Goal: Transaction & Acquisition: Purchase product/service

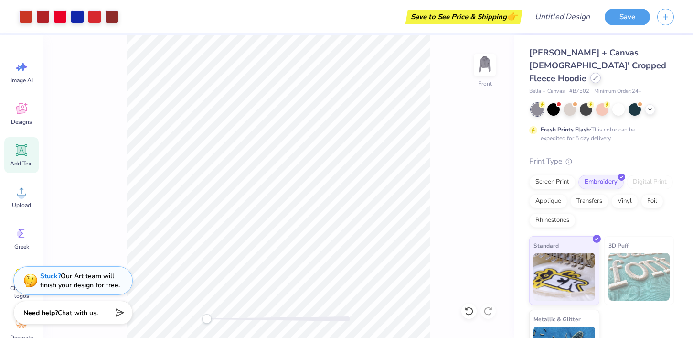
click at [595, 75] on icon at bounding box center [595, 77] width 5 height 5
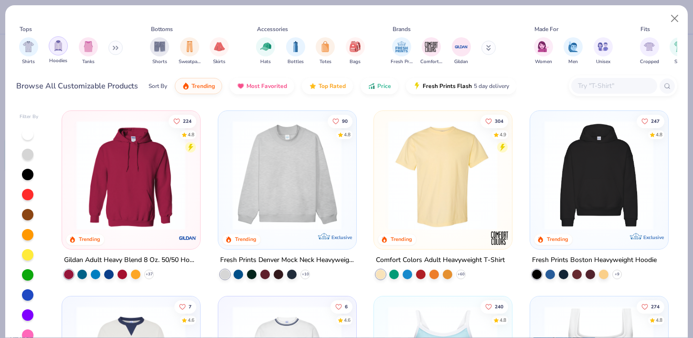
click at [54, 53] on div "filter for Hoodies" at bounding box center [58, 45] width 19 height 19
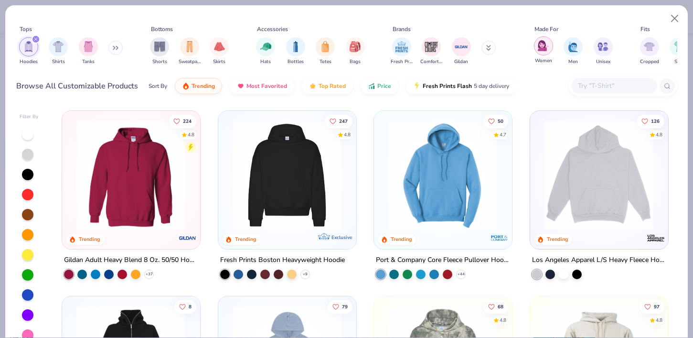
click at [541, 51] on img "filter for Women" at bounding box center [543, 45] width 11 height 11
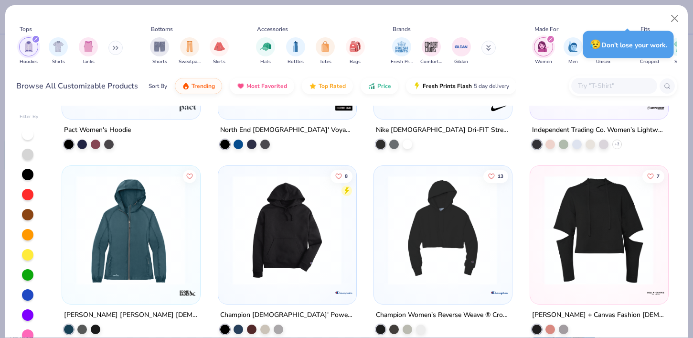
scroll to position [330, 0]
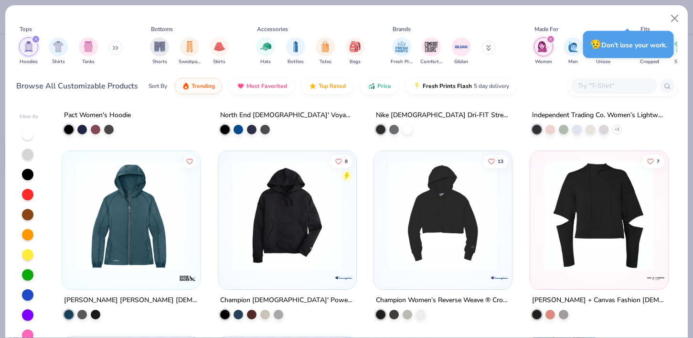
click at [285, 205] on img at bounding box center [287, 215] width 118 height 109
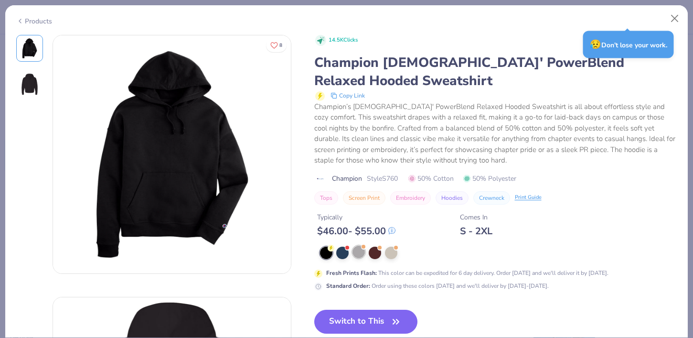
click at [358, 258] on div at bounding box center [359, 252] width 12 height 12
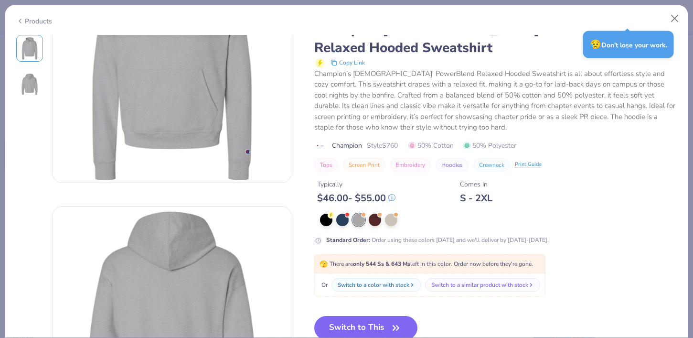
scroll to position [140, 0]
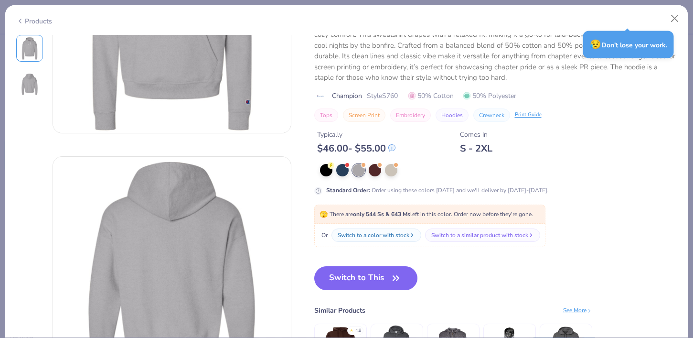
click at [362, 285] on button "Switch to This" at bounding box center [366, 278] width 104 height 24
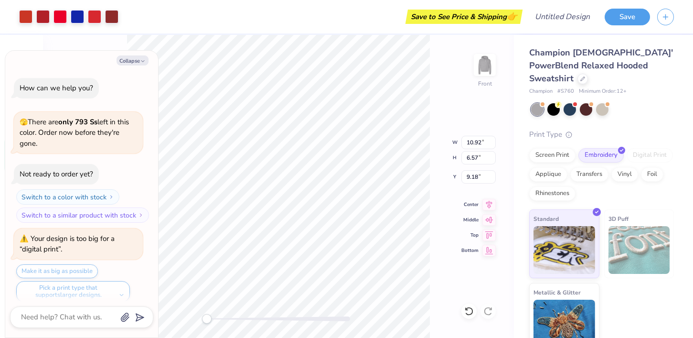
type textarea "x"
type input "14.14"
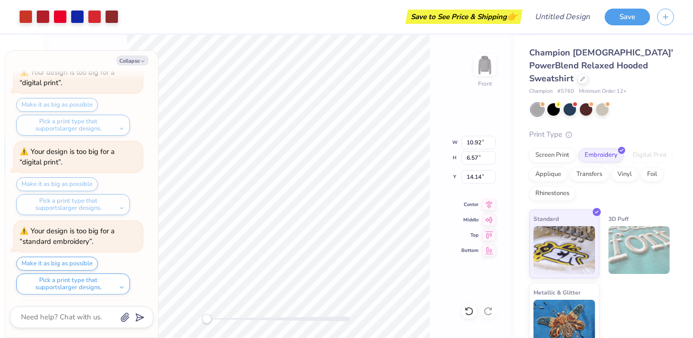
type textarea "x"
type input "8.30"
type textarea "x"
type input "7.62"
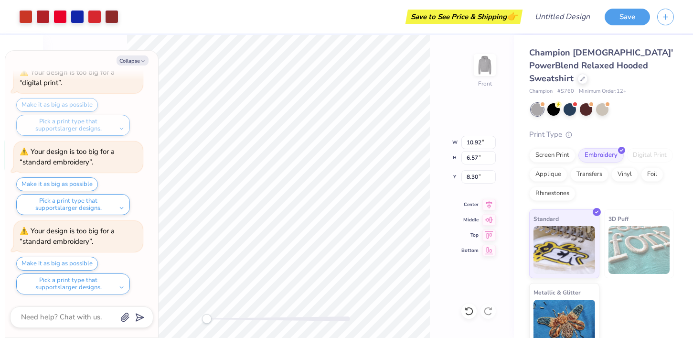
scroll to position [1649, 0]
click at [70, 262] on button "Make it as big as possible" at bounding box center [57, 264] width 82 height 14
type textarea "x"
type input "12.00"
type input "7.21"
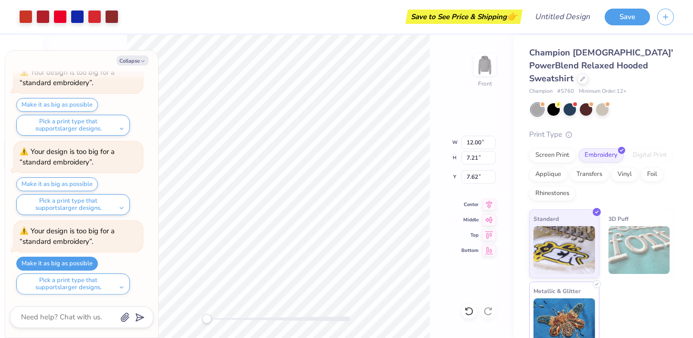
scroll to position [1, 0]
click at [558, 148] on div "Screen Print Embroidery Digital Print Applique Transfers Vinyl Foil Rhinestones" at bounding box center [601, 173] width 145 height 53
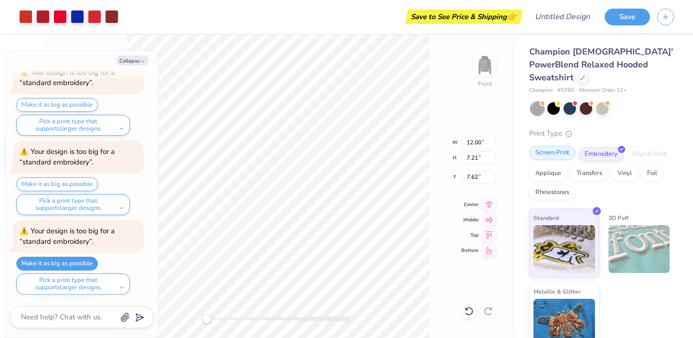
click at [552, 146] on div "Screen Print" at bounding box center [552, 153] width 46 height 14
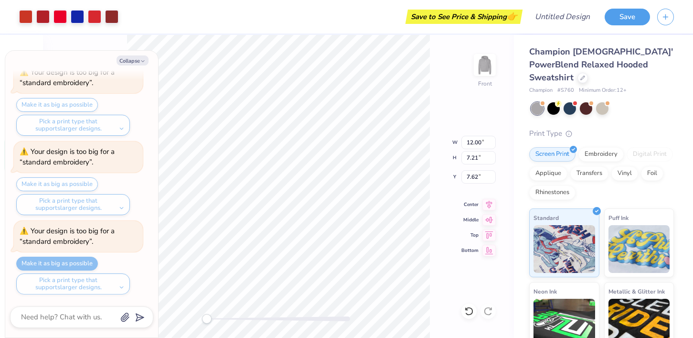
click at [62, 262] on div "Make it as big as possible Pick a print type that supports larger designs." at bounding box center [79, 276] width 127 height 38
type textarea "x"
type input "14.07"
type input "8.46"
type input "6.37"
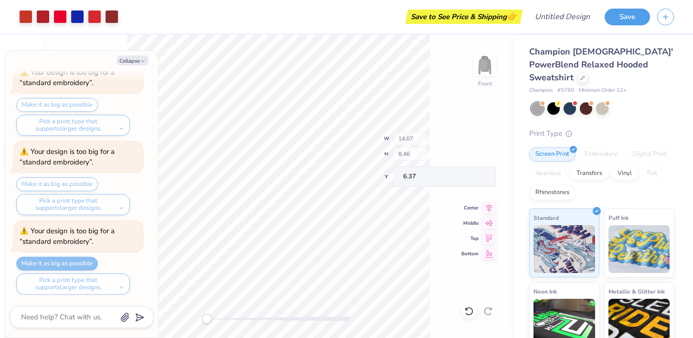
click at [416, 150] on div "Front W 14.07 H 8.46 Y 6.37 Center Middle Top Bottom" at bounding box center [278, 186] width 471 height 303
click at [604, 101] on div at bounding box center [602, 107] width 12 height 12
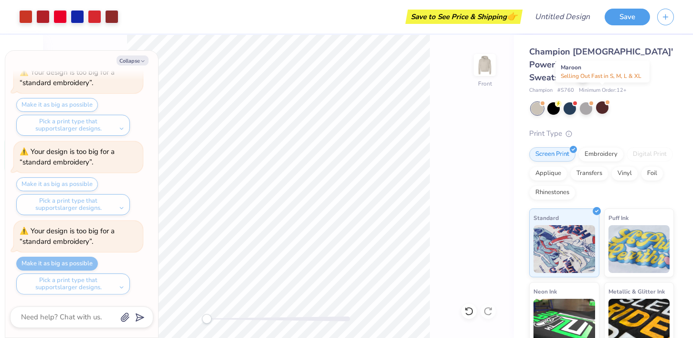
scroll to position [1774, 0]
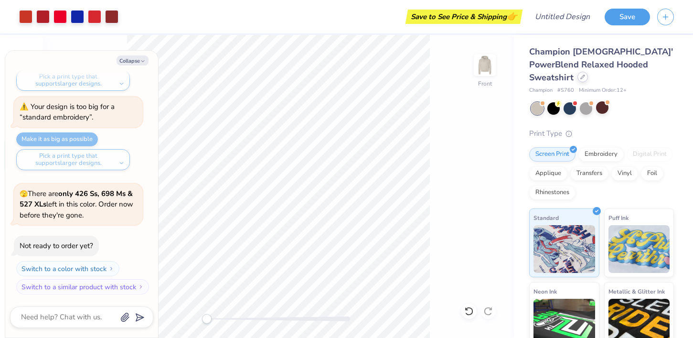
click at [588, 72] on div at bounding box center [583, 77] width 11 height 11
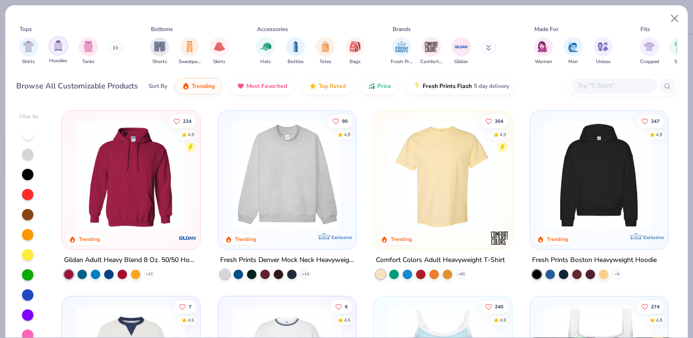
click at [58, 50] on img "filter for Hoodies" at bounding box center [58, 45] width 11 height 11
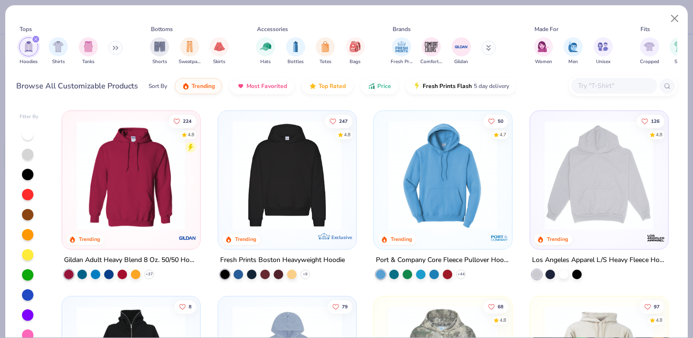
click at [140, 204] on img at bounding box center [131, 174] width 118 height 109
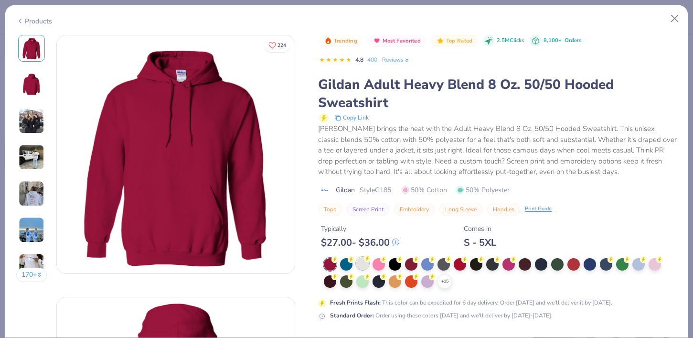
click at [356, 263] on div at bounding box center [362, 263] width 12 height 12
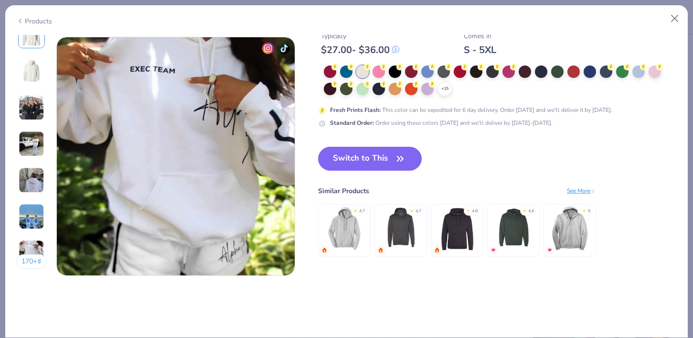
scroll to position [1567, 0]
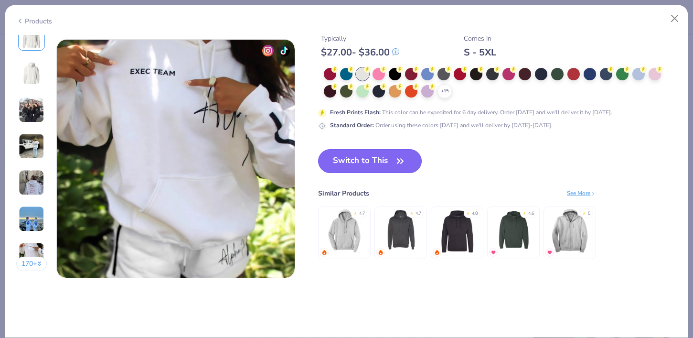
click at [389, 160] on button "Switch to This" at bounding box center [370, 161] width 104 height 24
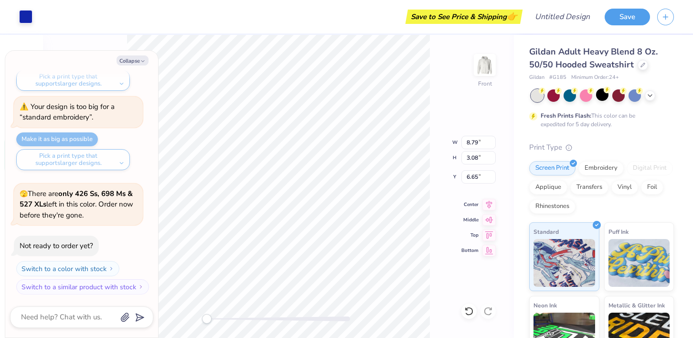
type textarea "x"
type input "1.81"
type input "2.58"
type input "7.48"
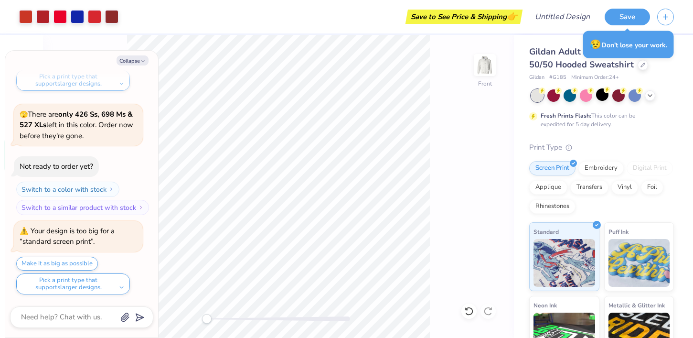
type textarea "x"
